Goal: Information Seeking & Learning: Learn about a topic

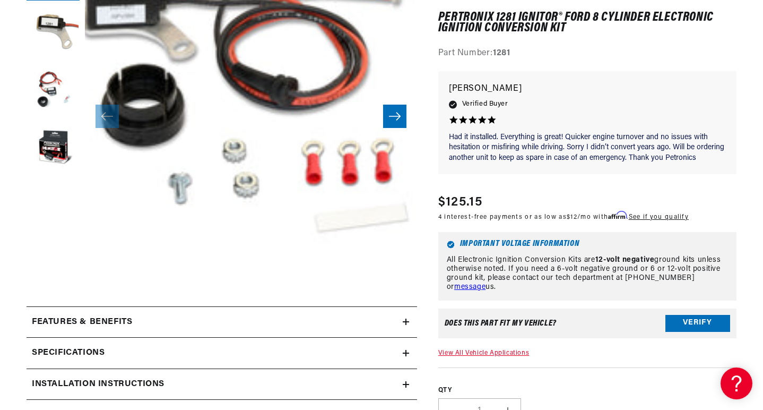
click at [683, 315] on button "Verify" at bounding box center [698, 323] width 65 height 17
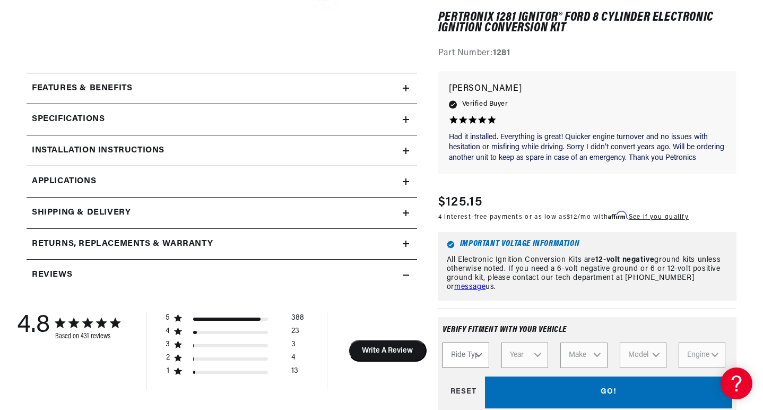
scroll to position [0, 397]
select select "Automotive"
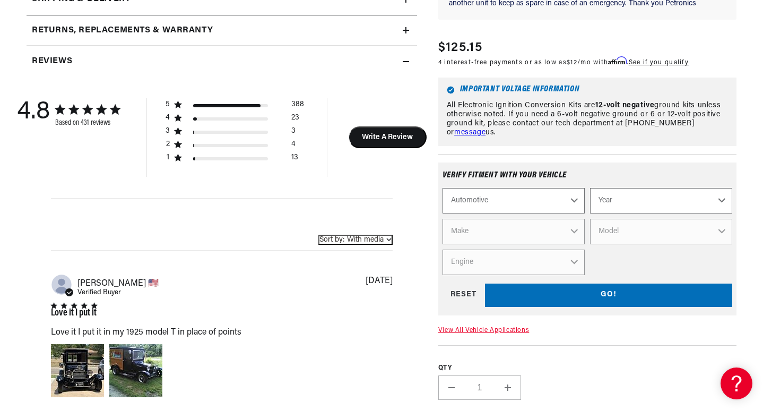
select select "1955"
select select "Ford"
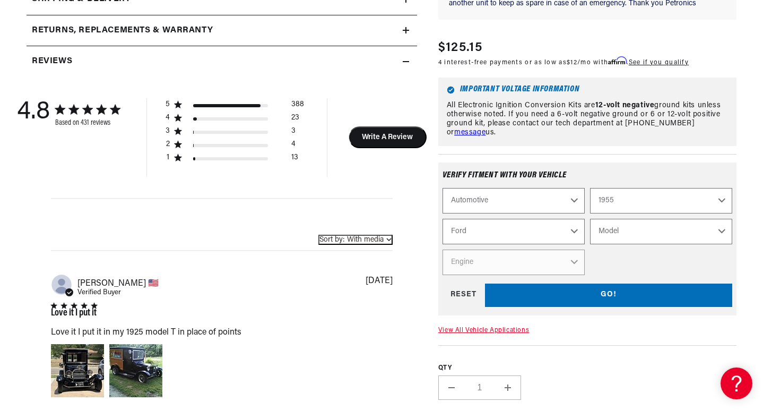
scroll to position [0, 397]
select select "Thunderbird"
select select "4.8L"
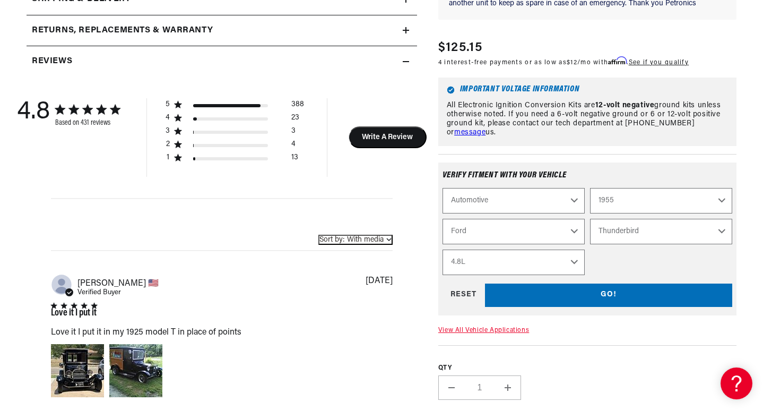
select select "Engine"
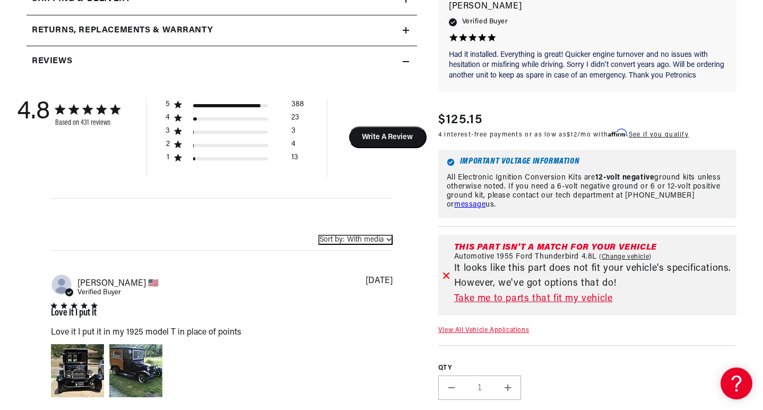
scroll to position [0, 397]
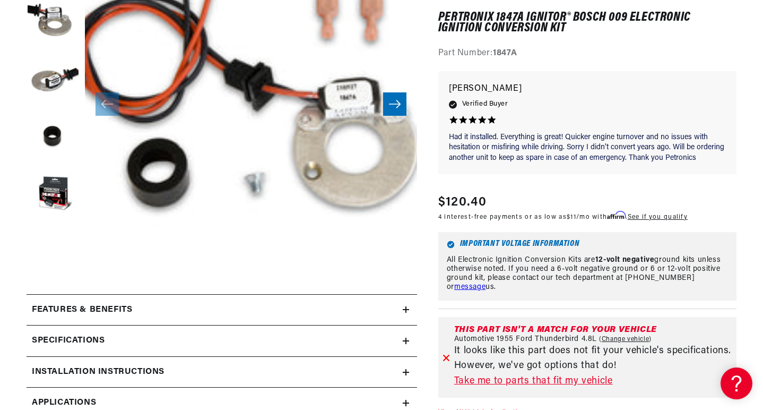
scroll to position [0, 397]
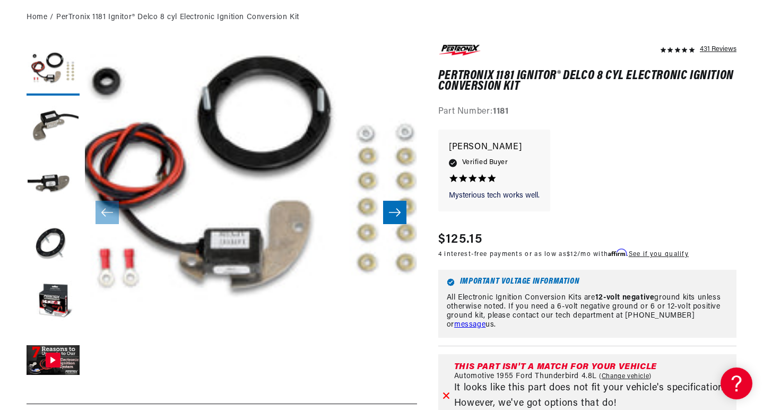
scroll to position [258, 0]
